Goal: Navigation & Orientation: Understand site structure

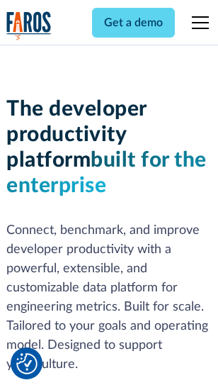
scroll to position [213, 0]
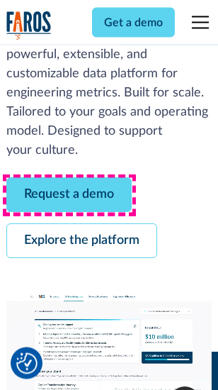
click at [69, 195] on link "Request a demo" at bounding box center [68, 195] width 125 height 35
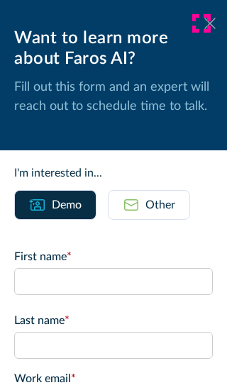
click at [204, 23] on icon at bounding box center [209, 23] width 11 height 11
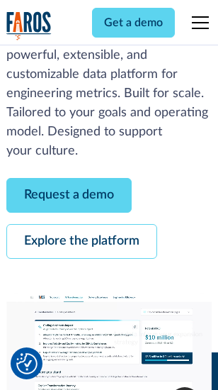
scroll to position [259, 0]
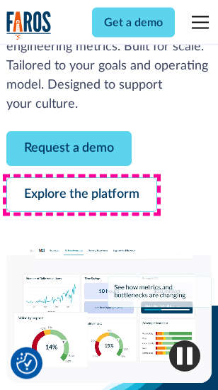
click at [81, 195] on link "Explore the platform" at bounding box center [81, 195] width 151 height 35
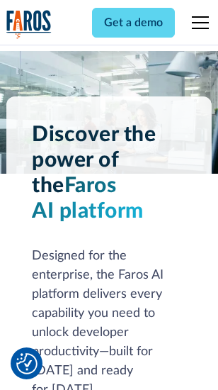
scroll to position [10795, 0]
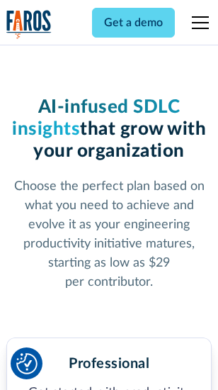
scroll to position [2251, 0]
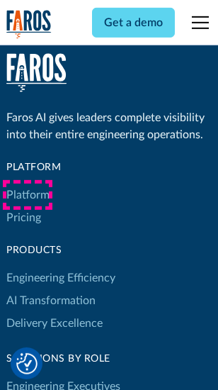
click at [28, 195] on link "Platform" at bounding box center [27, 194] width 43 height 23
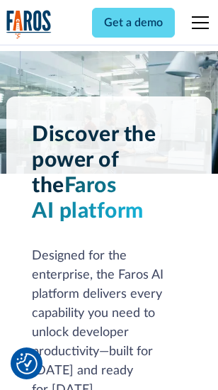
scroll to position [11250, 0]
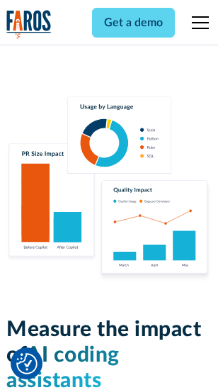
scroll to position [8848, 0]
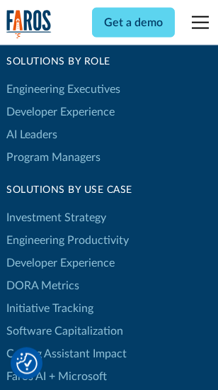
click at [42, 274] on link "DORA Metrics" at bounding box center [42, 285] width 73 height 23
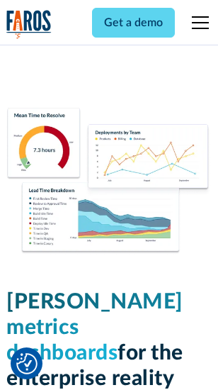
scroll to position [6277, 0]
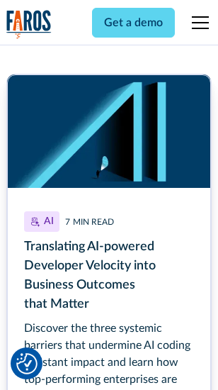
scroll to position [6418, 0]
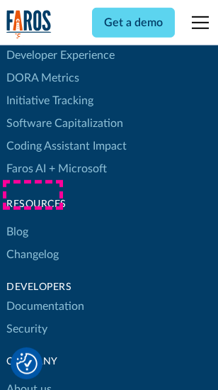
click at [33, 243] on link "Changelog" at bounding box center [32, 254] width 52 height 23
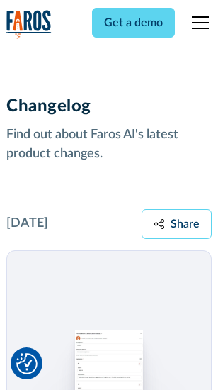
scroll to position [17375, 0]
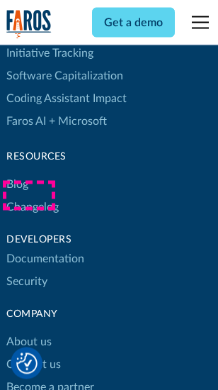
click at [28, 331] on link "About us" at bounding box center [28, 342] width 45 height 23
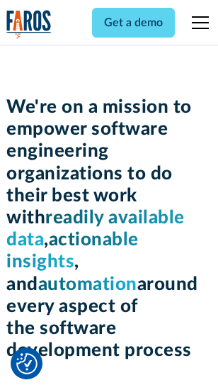
scroll to position [4904, 0]
